Goal: Task Accomplishment & Management: Complete application form

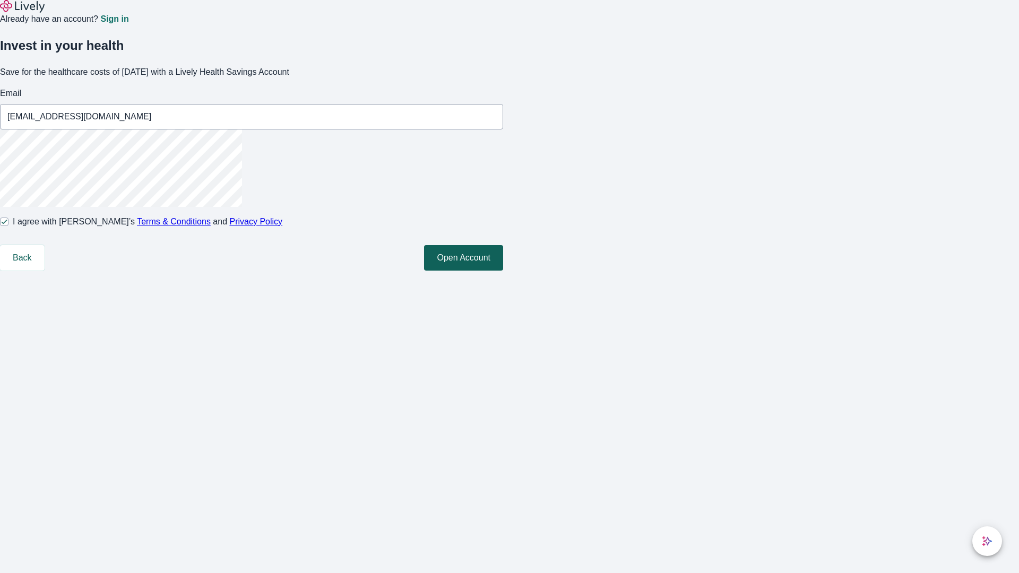
click at [503, 271] on button "Open Account" at bounding box center [463, 257] width 79 height 25
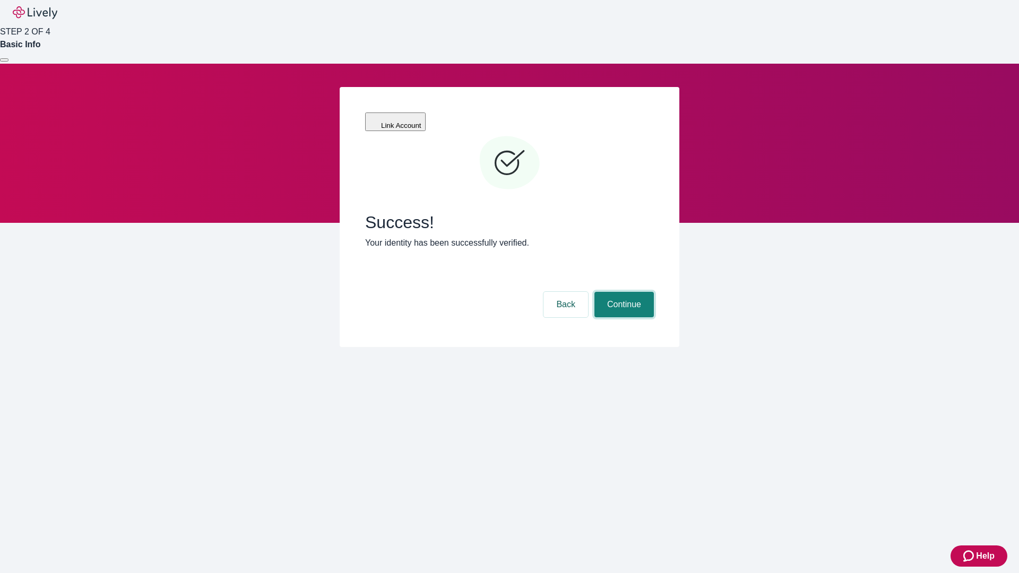
click at [623, 292] on button "Continue" at bounding box center [623, 304] width 59 height 25
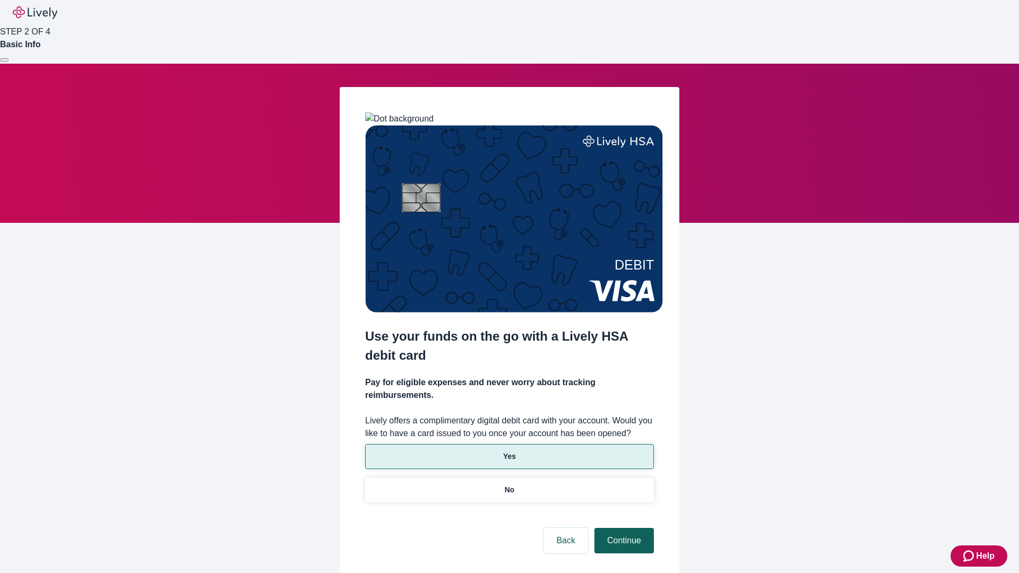
click at [509, 485] on p "No" at bounding box center [510, 490] width 10 height 11
click at [623, 528] on button "Continue" at bounding box center [623, 540] width 59 height 25
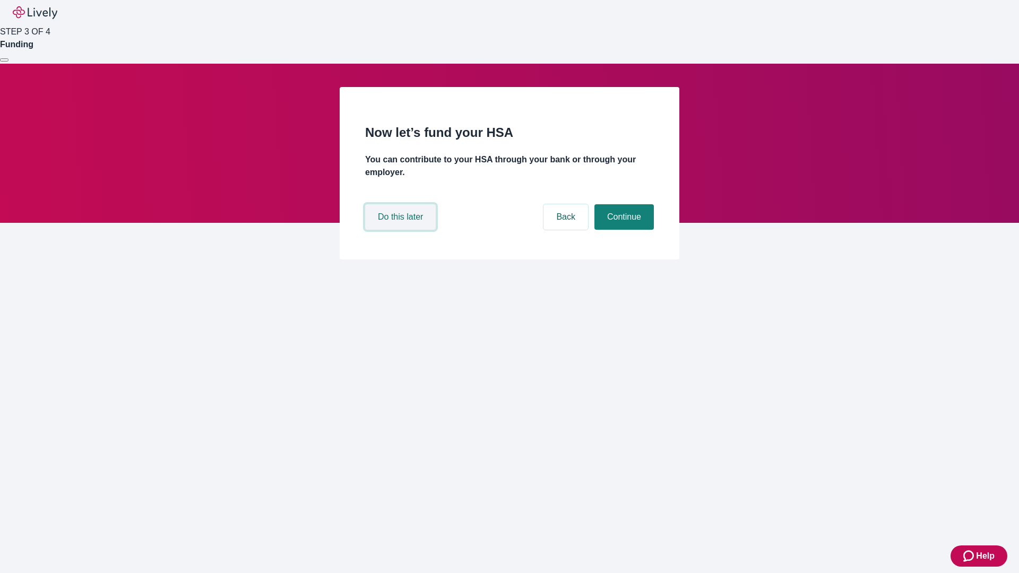
click at [402, 230] on button "Do this later" at bounding box center [400, 216] width 71 height 25
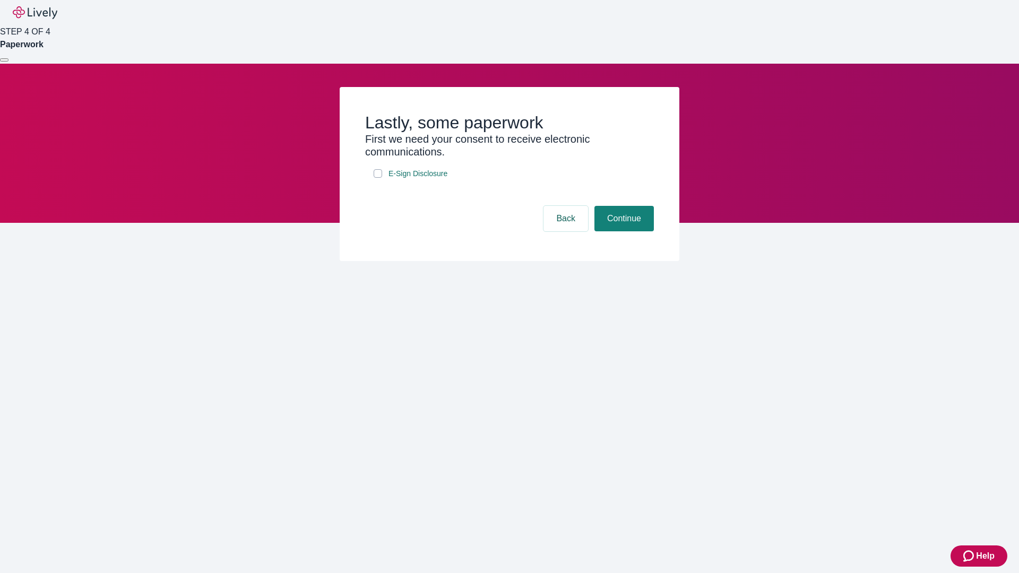
click at [378, 178] on input "E-Sign Disclosure" at bounding box center [378, 173] width 8 height 8
checkbox input "true"
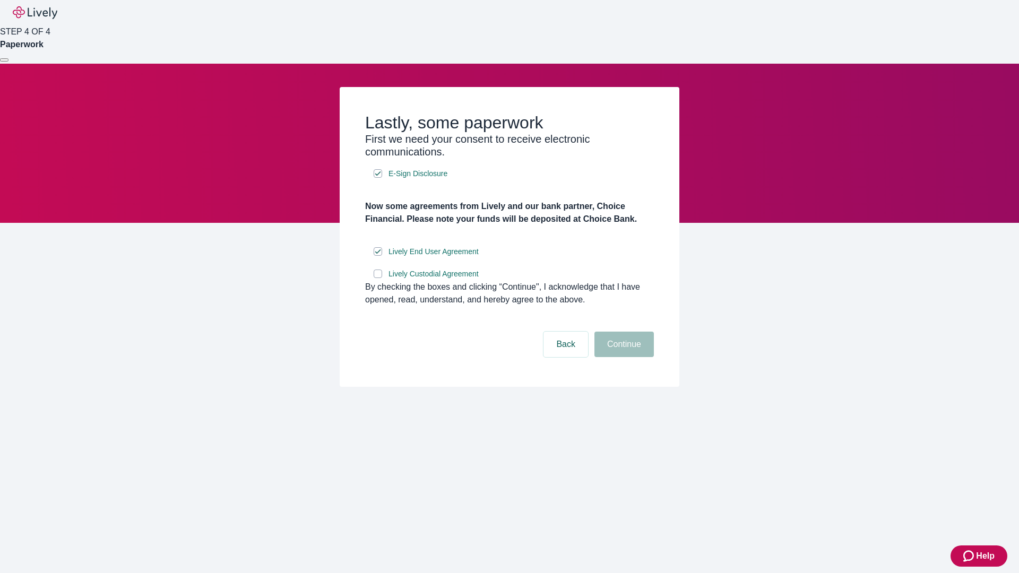
click at [378, 278] on input "Lively Custodial Agreement" at bounding box center [378, 274] width 8 height 8
checkbox input "true"
click at [623, 357] on button "Continue" at bounding box center [623, 344] width 59 height 25
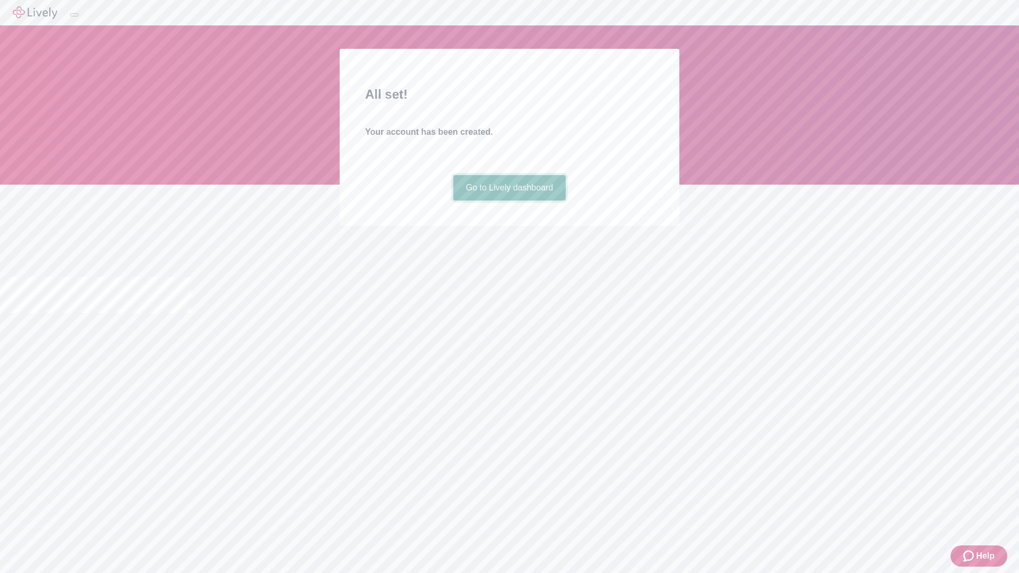
click at [509, 201] on link "Go to Lively dashboard" at bounding box center [509, 187] width 113 height 25
